Goal: Task Accomplishment & Management: Manage account settings

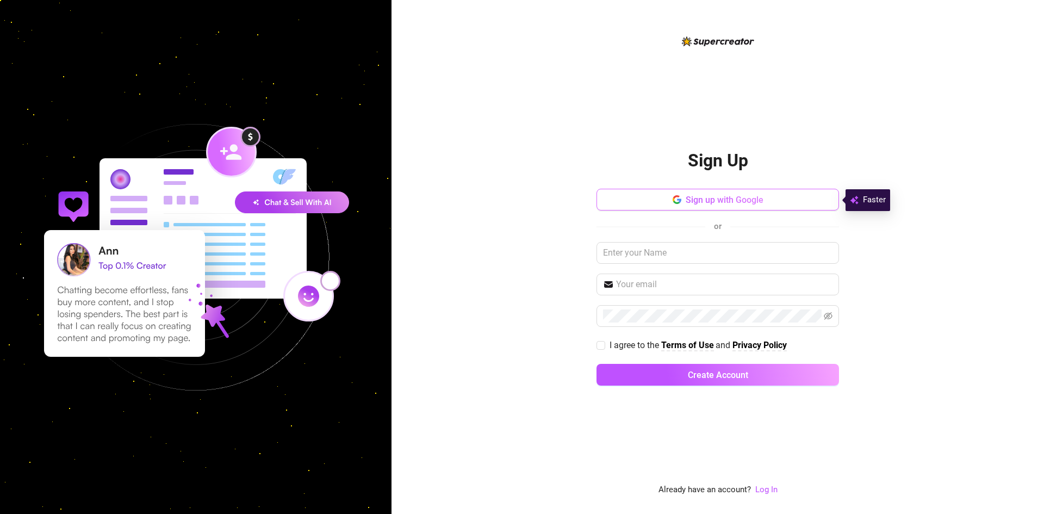
click at [772, 197] on button "Sign up with Google" at bounding box center [717, 200] width 242 height 22
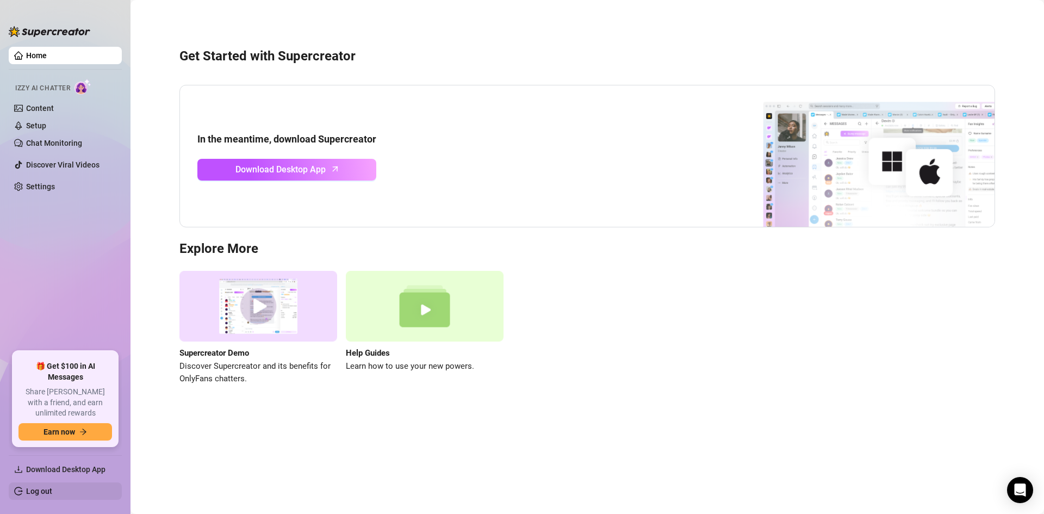
click at [52, 488] on link "Log out" at bounding box center [39, 491] width 26 height 9
